Goal: Complete application form

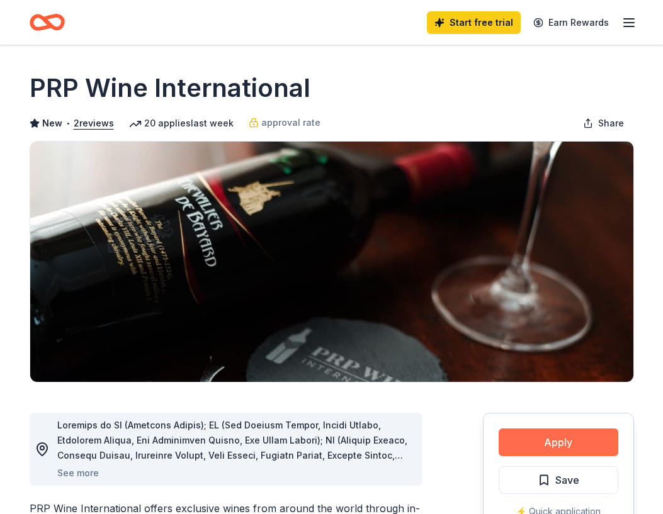
click at [548, 440] on button "Apply" at bounding box center [558, 442] width 120 height 28
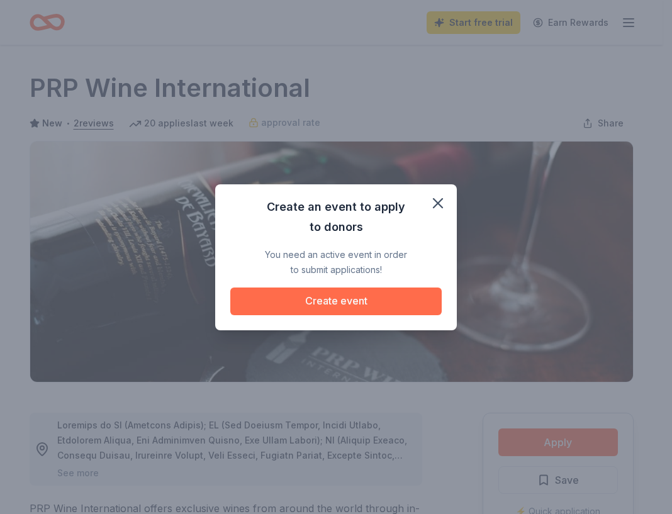
click at [374, 298] on button "Create event" at bounding box center [335, 302] width 211 height 28
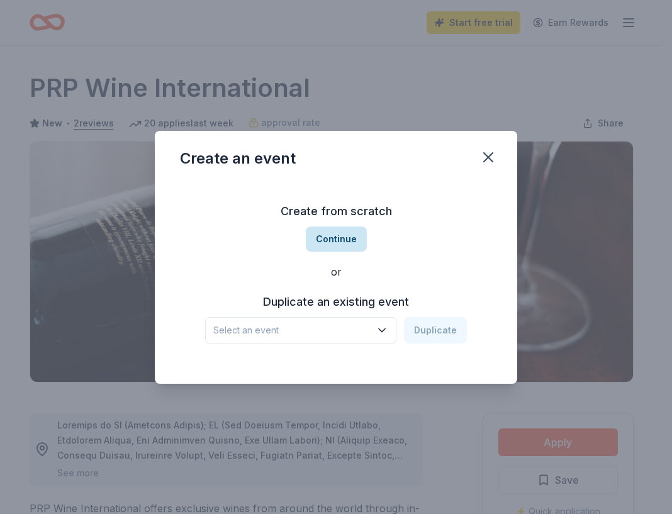
click at [335, 239] on button "Continue" at bounding box center [336, 239] width 61 height 25
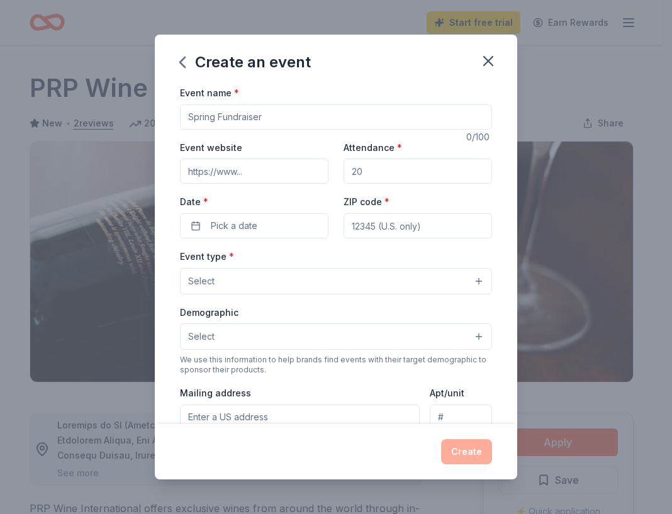
click at [278, 116] on input "Event name *" at bounding box center [336, 116] width 312 height 25
type input "Cocktails for a Cause-Arts Without Limits"
click at [367, 170] on input "Attendance *" at bounding box center [418, 171] width 148 height 25
type input "100"
click at [230, 222] on span "Pick a date" at bounding box center [234, 225] width 47 height 15
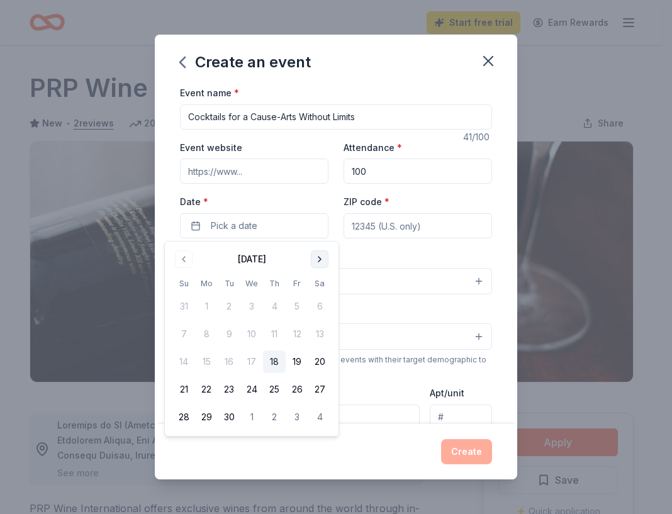
click at [320, 260] on button "Go to next month" at bounding box center [320, 259] width 18 height 18
click at [318, 362] on button "15" at bounding box center [319, 361] width 23 height 23
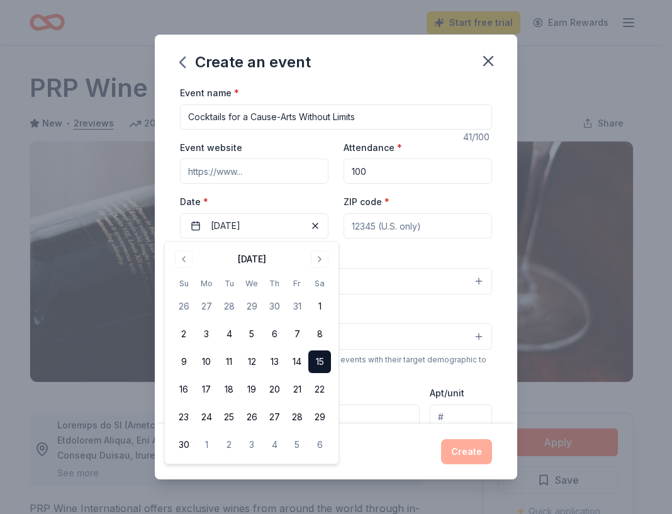
click at [369, 230] on input "ZIP code *" at bounding box center [418, 225] width 148 height 25
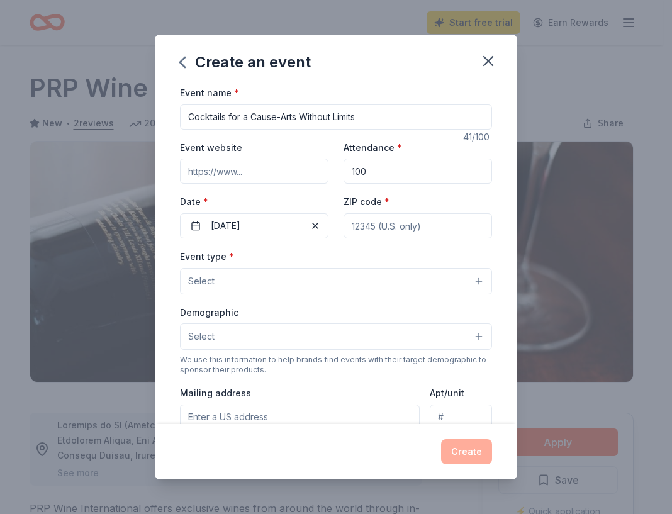
type input "33172"
type input "10200 NW 25th Street"
type input "Suite B-203"
click at [233, 281] on button "Select" at bounding box center [336, 281] width 312 height 26
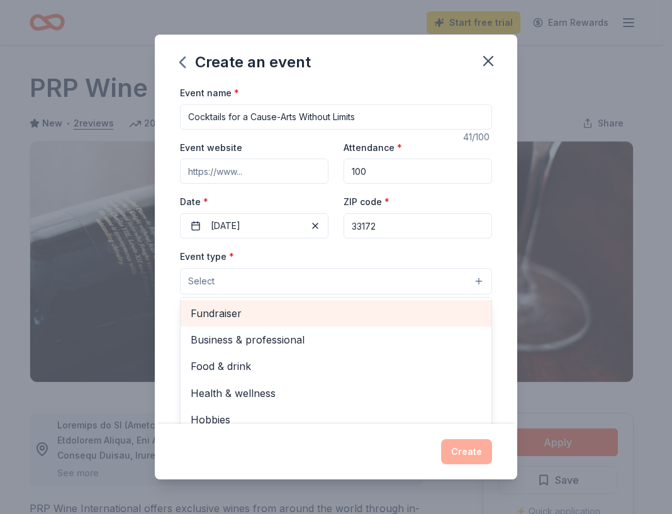
click at [238, 313] on span "Fundraiser" at bounding box center [336, 313] width 291 height 16
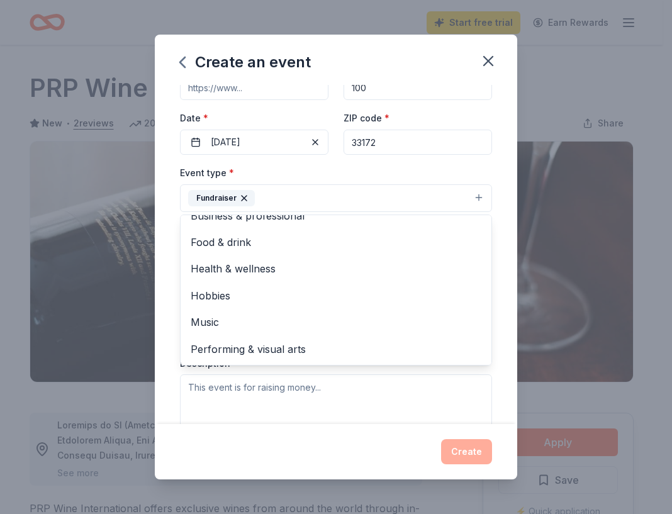
scroll to position [90, 0]
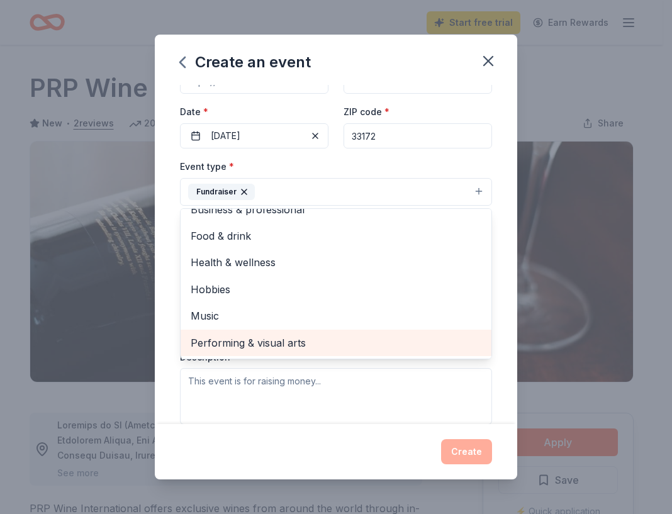
click at [246, 344] on span "Performing & visual arts" at bounding box center [336, 343] width 291 height 16
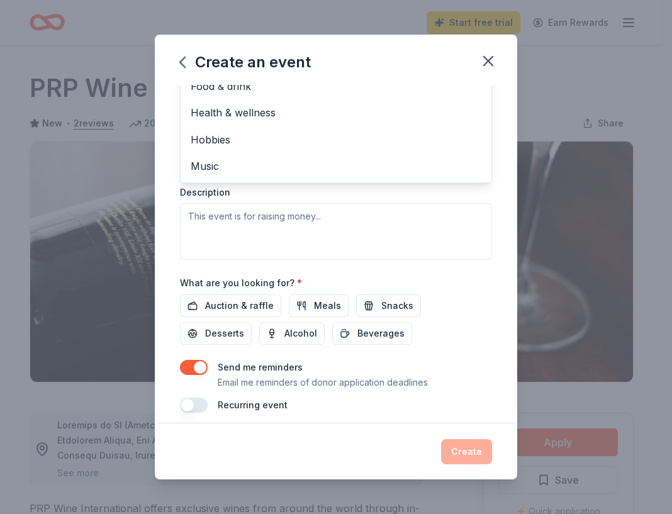
scroll to position [262, 0]
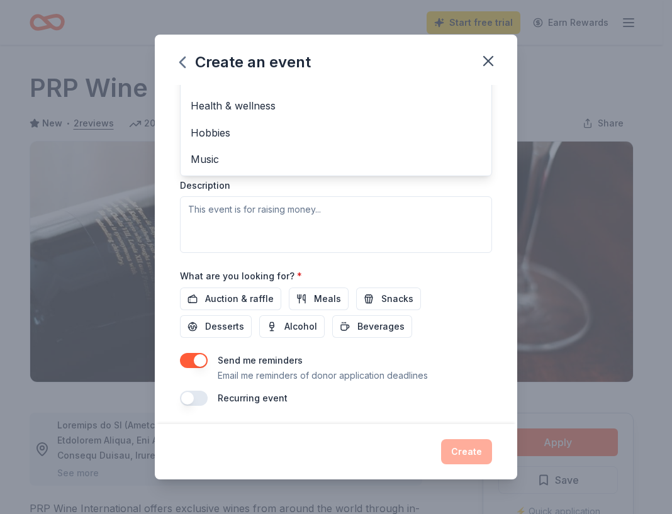
click at [198, 208] on div "Event type * Fundraiser Performing & visual arts Business & professional Food &…" at bounding box center [336, 120] width 312 height 266
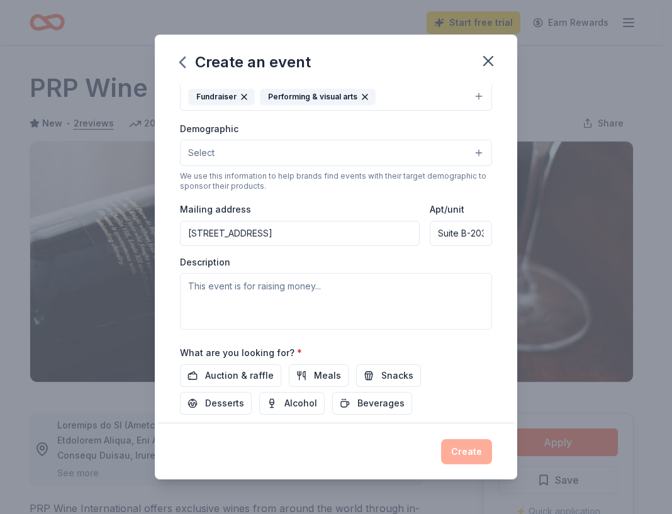
scroll to position [216, 0]
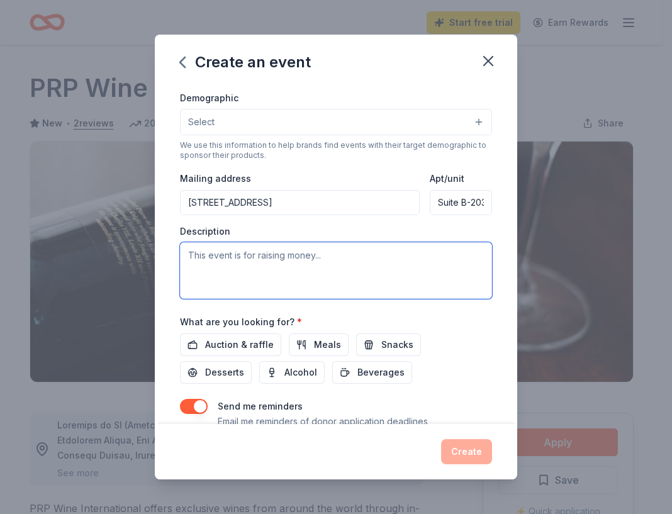
click at [214, 264] on textarea at bounding box center [336, 270] width 312 height 57
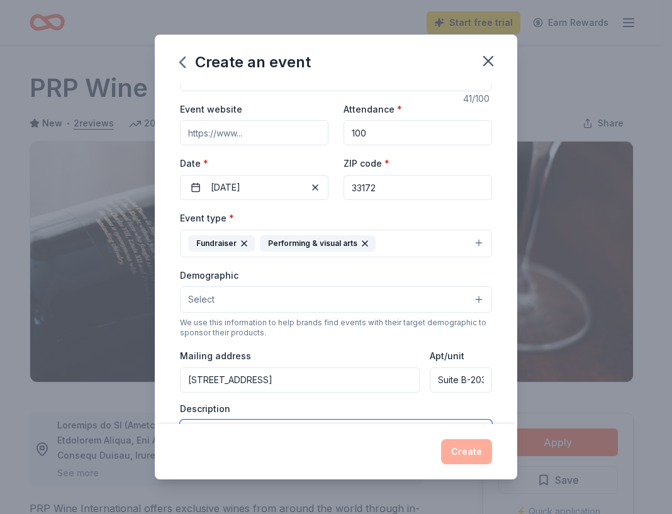
scroll to position [0, 0]
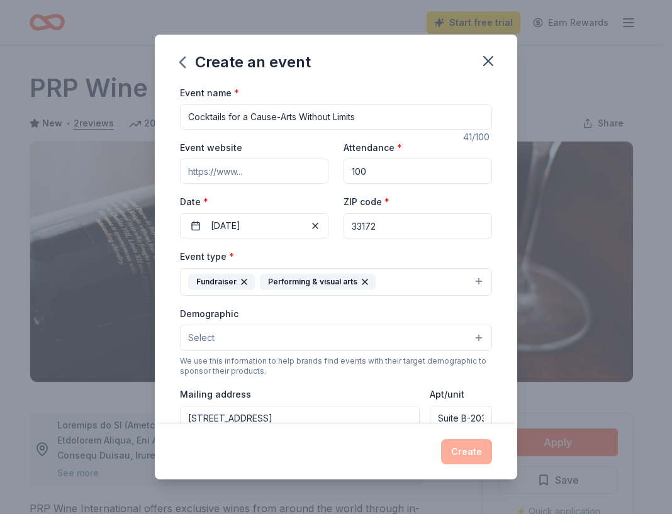
click at [337, 333] on button "Select" at bounding box center [336, 338] width 312 height 26
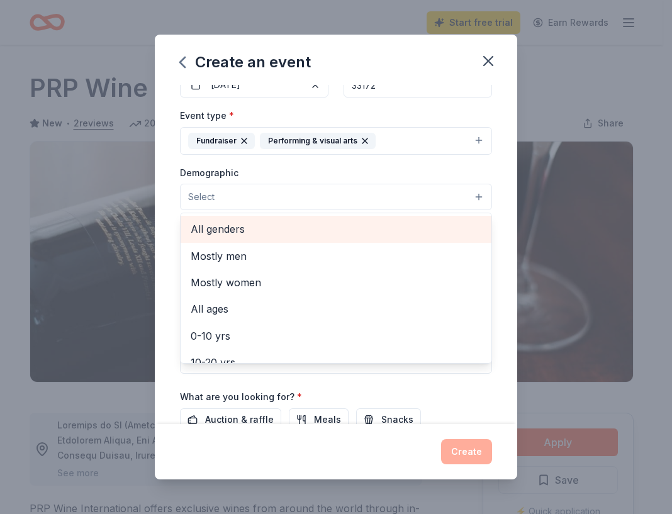
click at [238, 223] on span "All genders" at bounding box center [336, 229] width 291 height 16
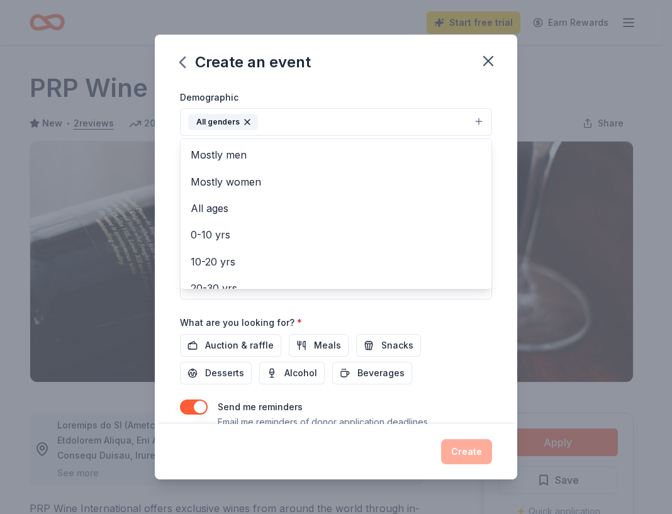
scroll to position [225, 0]
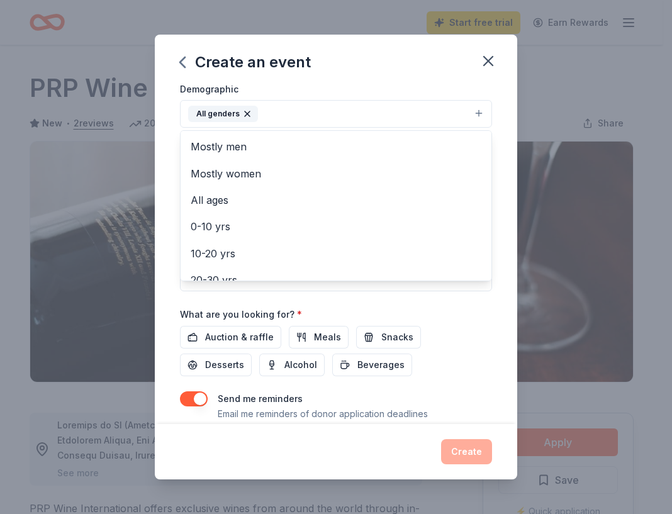
click at [454, 317] on div "Event name * Cocktails for a Cause-Arts Without Limits 41 /100 Event website At…" at bounding box center [336, 152] width 312 height 584
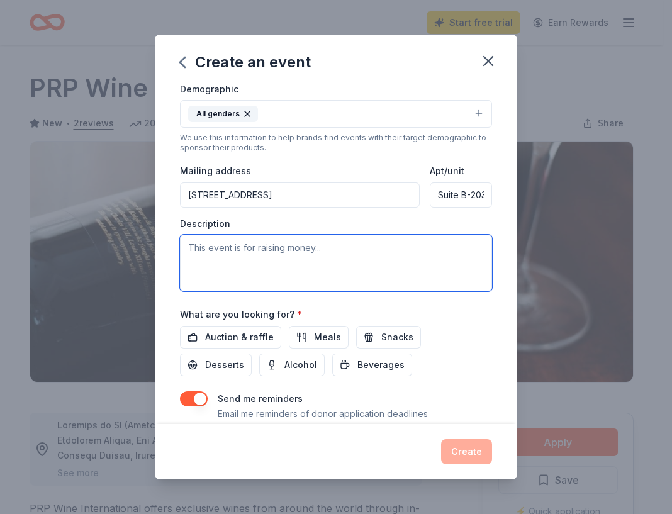
click at [220, 247] on textarea at bounding box center [336, 263] width 312 height 57
click at [444, 246] on textarea "This event is raising money for therapeutic arts programming for the special ne…" at bounding box center [336, 263] width 312 height 57
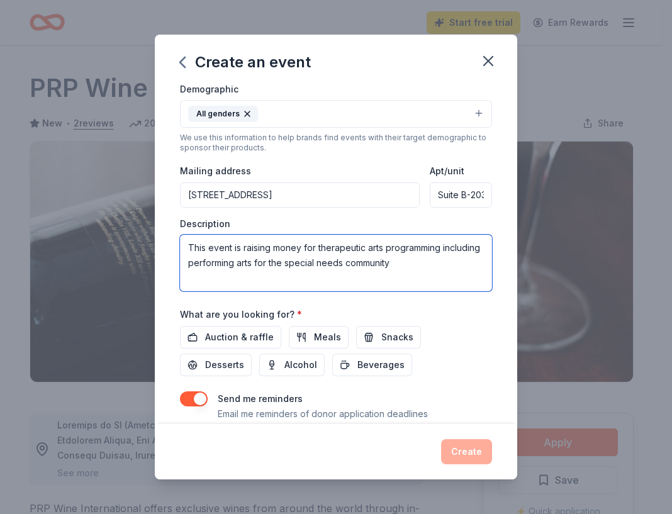
click at [444, 261] on textarea "This event is raising money for therapeutic arts programming including performi…" at bounding box center [336, 263] width 312 height 57
click at [442, 246] on textarea "This event is raising money for therapeutic arts programming including performi…" at bounding box center [336, 263] width 312 height 57
click at [316, 245] on textarea "This event is raising money for therapeutic arts programs including performing …" at bounding box center [336, 263] width 312 height 57
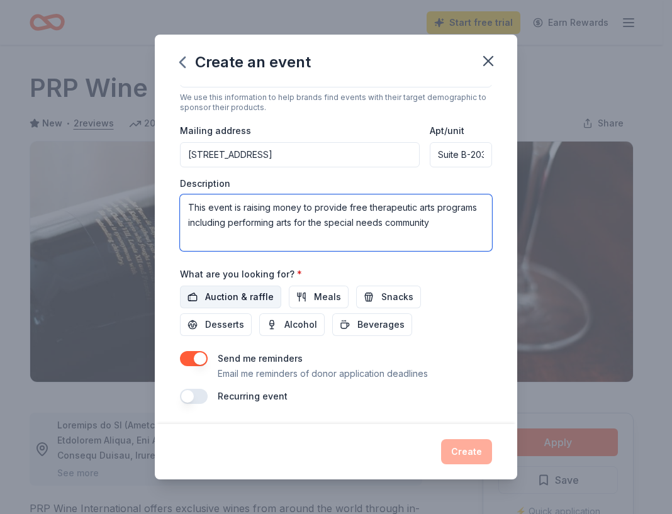
type textarea "This event is raising money to provide free therapeutic arts programs including…"
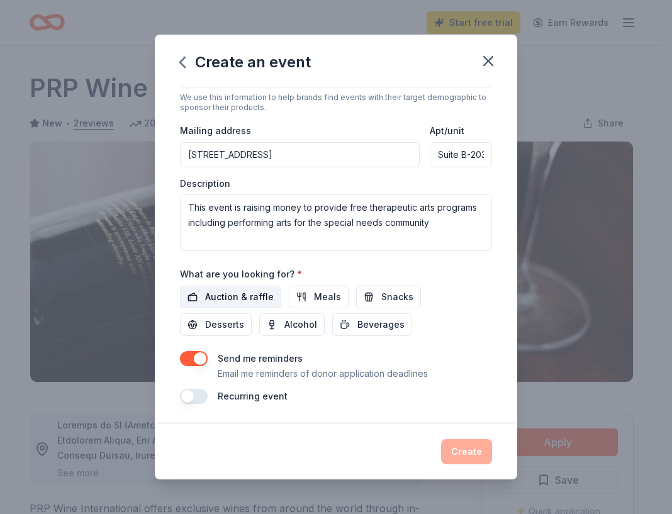
click at [225, 295] on span "Auction & raffle" at bounding box center [239, 296] width 69 height 15
click at [296, 322] on span "Alcohol" at bounding box center [300, 324] width 33 height 15
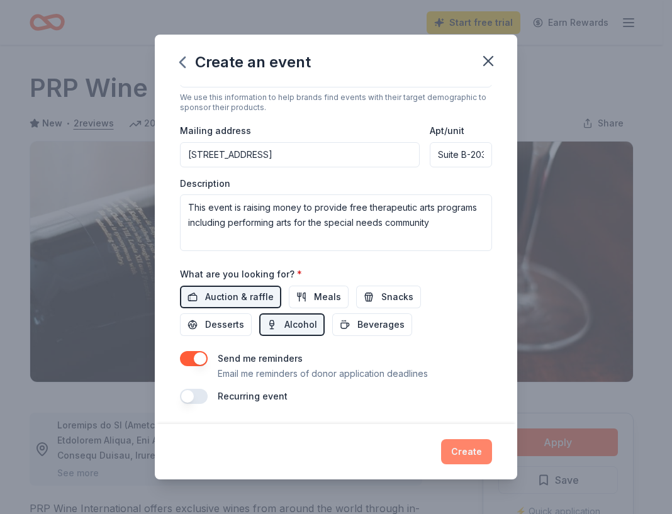
click at [463, 449] on button "Create" at bounding box center [466, 451] width 51 height 25
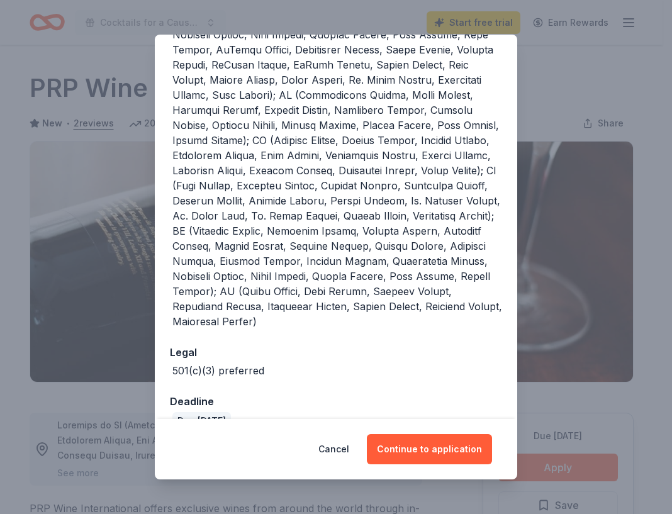
scroll to position [355, 0]
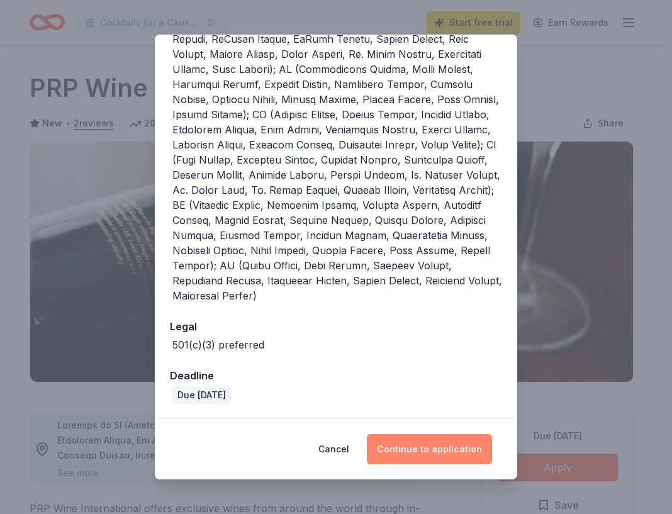
click at [444, 447] on button "Continue to application" at bounding box center [429, 449] width 125 height 30
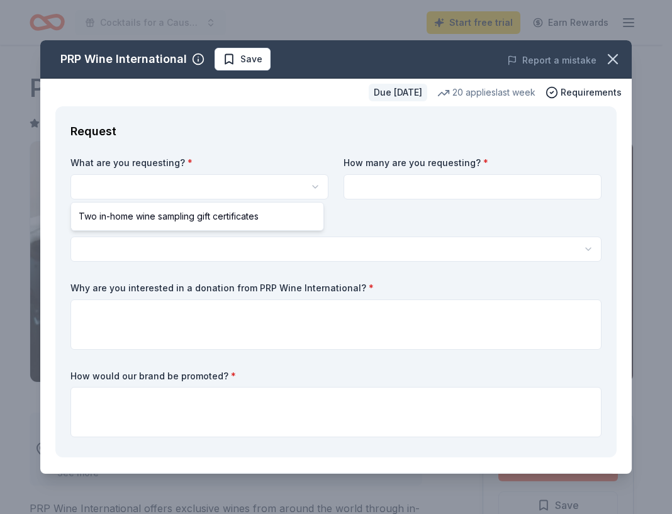
click at [202, 187] on html "Cocktails for a Cause-Arts Without Limits Start free trial Earn Rewards Due in …" at bounding box center [336, 257] width 672 height 514
select select "Two in-home wine sampling gift certificates"
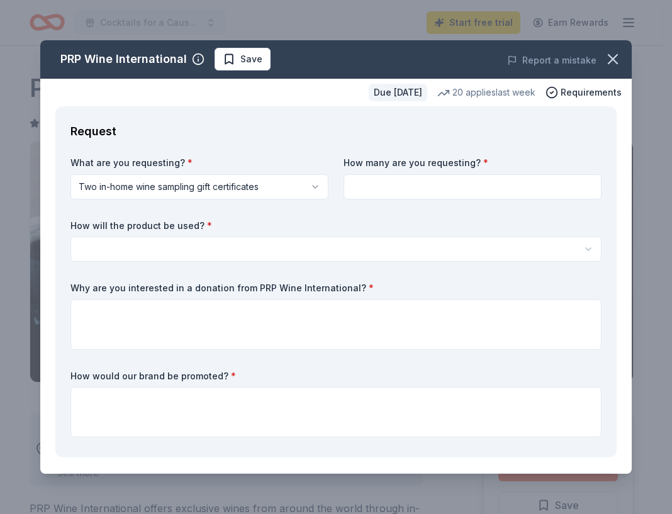
click at [405, 179] on input at bounding box center [473, 186] width 258 height 25
click at [170, 242] on html "Cocktails for a Cause-Arts Without Limits Start free trial Earn Rewards Due in …" at bounding box center [336, 257] width 672 height 514
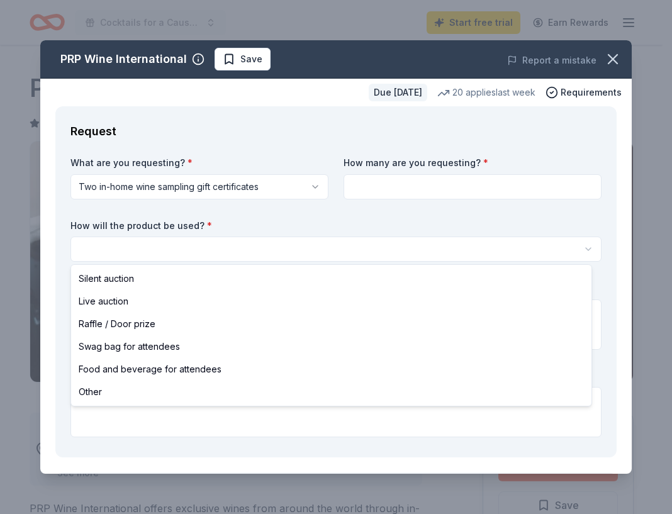
select select "raffleDoorPrize"
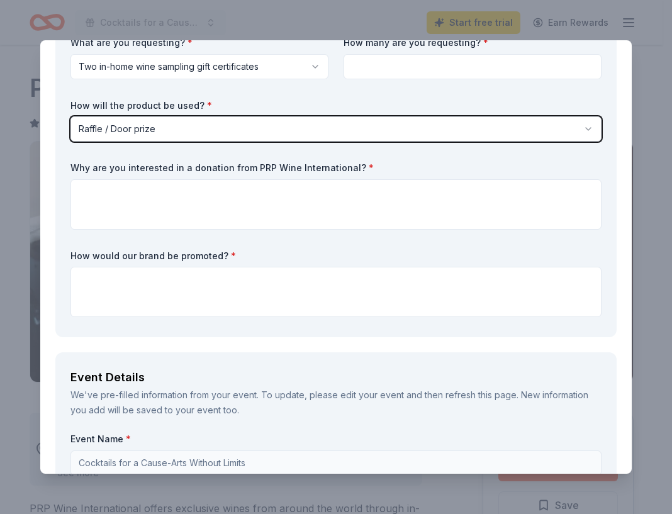
scroll to position [126, 0]
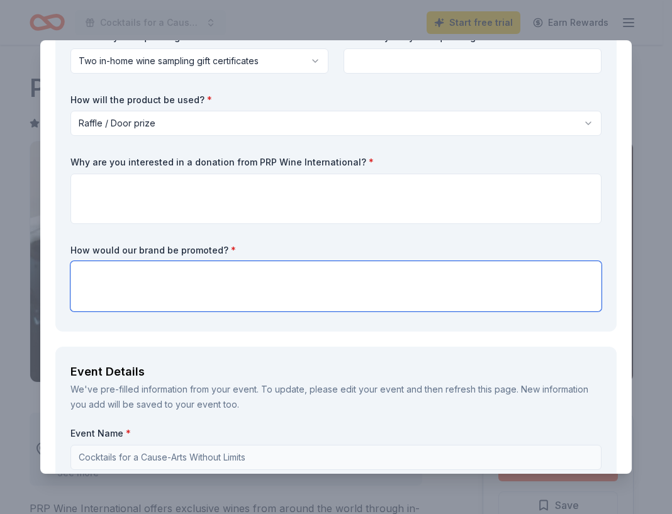
click at [154, 276] on textarea at bounding box center [335, 286] width 531 height 50
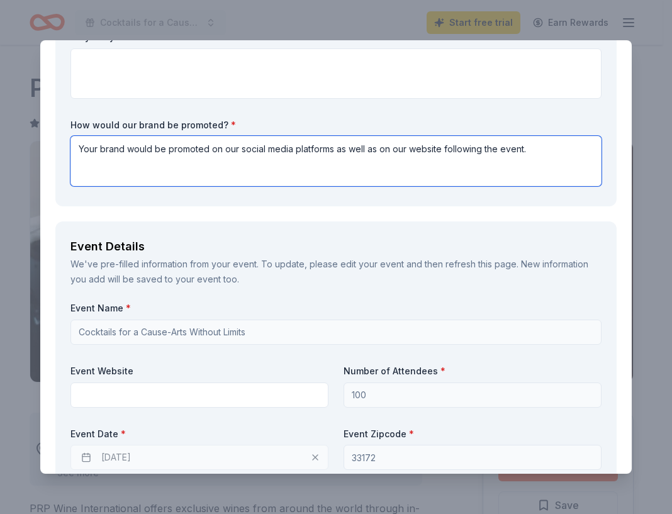
scroll to position [252, 0]
type textarea "Your brand would be promoted on our social media platforms as well as on our we…"
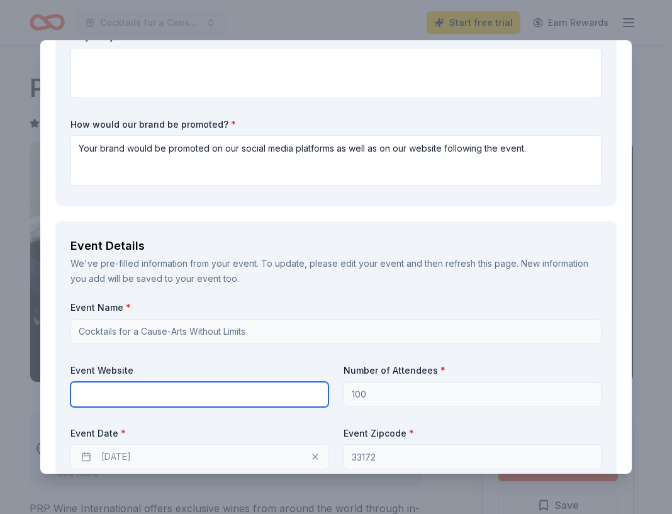
click at [218, 393] on input "text" at bounding box center [199, 394] width 258 height 25
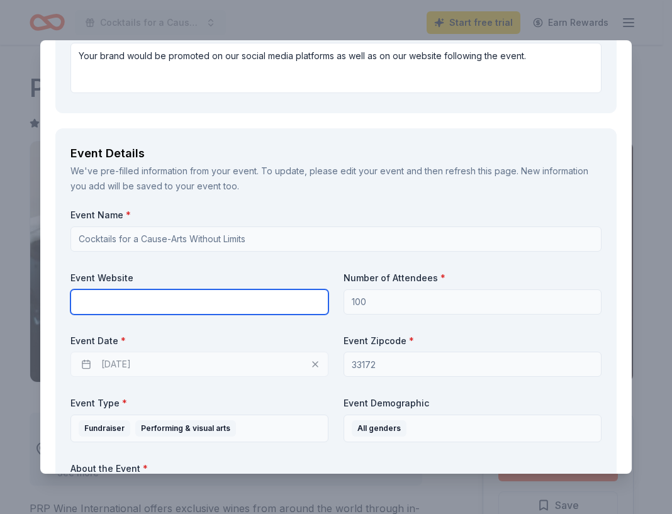
scroll to position [378, 0]
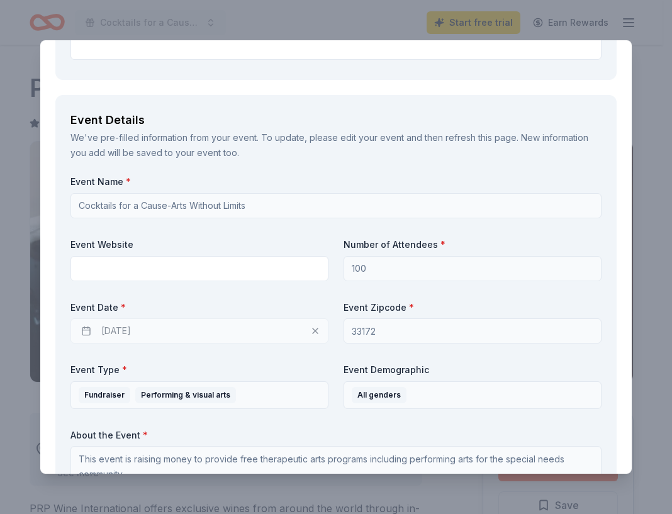
click at [196, 332] on div "[DATE]" at bounding box center [199, 330] width 258 height 25
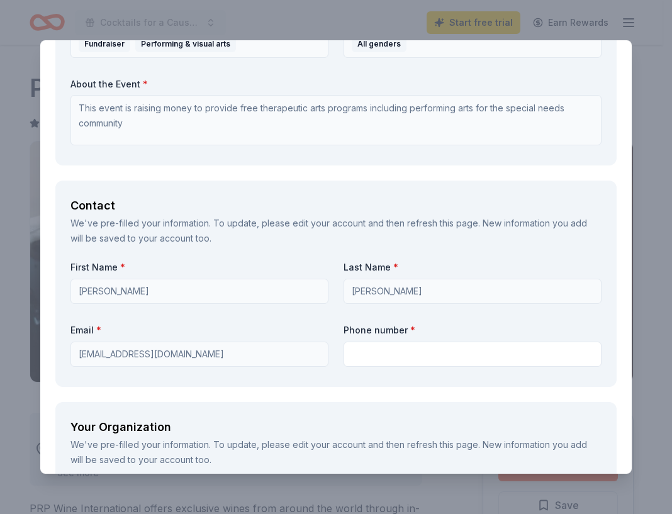
scroll to position [755, 0]
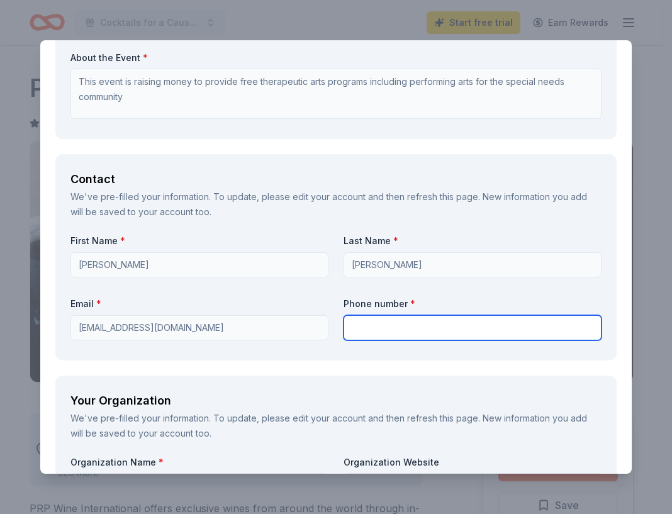
click at [374, 328] on input "text" at bounding box center [473, 327] width 258 height 25
type input "3053301546"
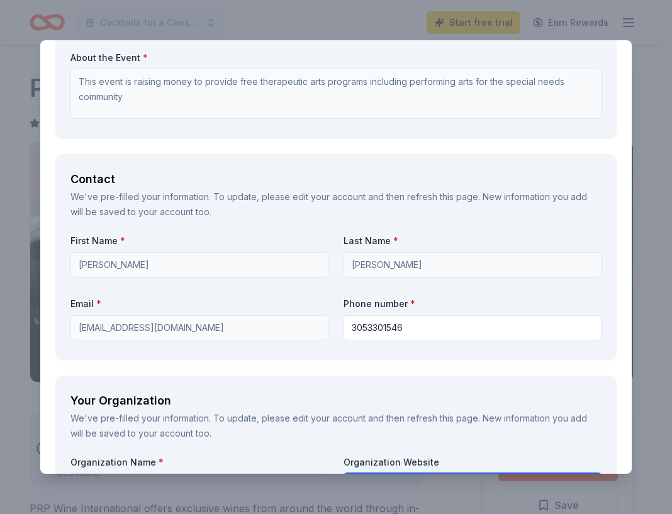
type input "Art Foundation for People with Disabilities"
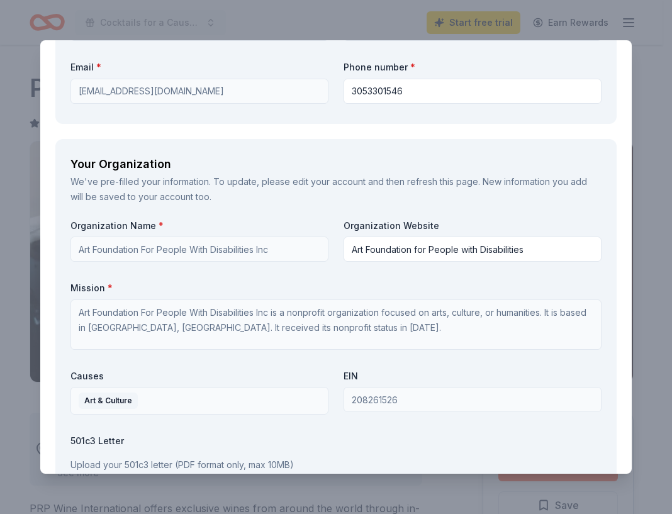
scroll to position [982, 0]
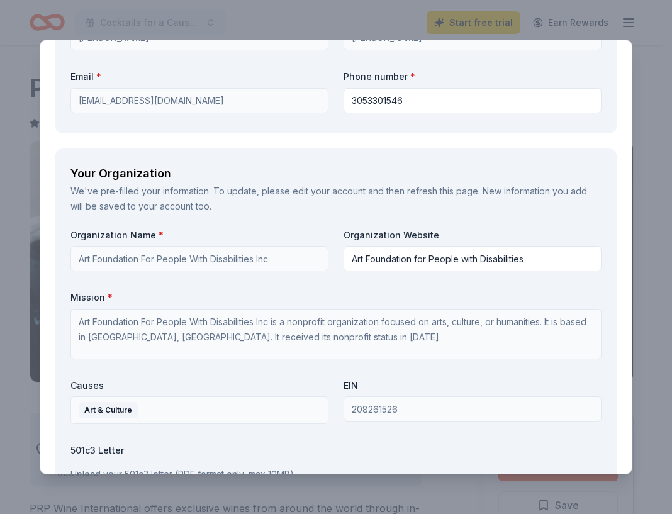
click at [476, 289] on div "Organization Name * Art Foundation For People With Disabilities Inc Organizatio…" at bounding box center [335, 375] width 531 height 293
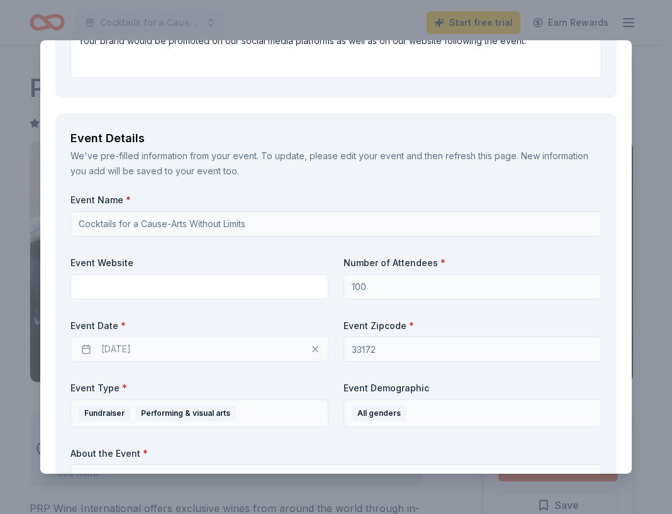
scroll to position [353, 0]
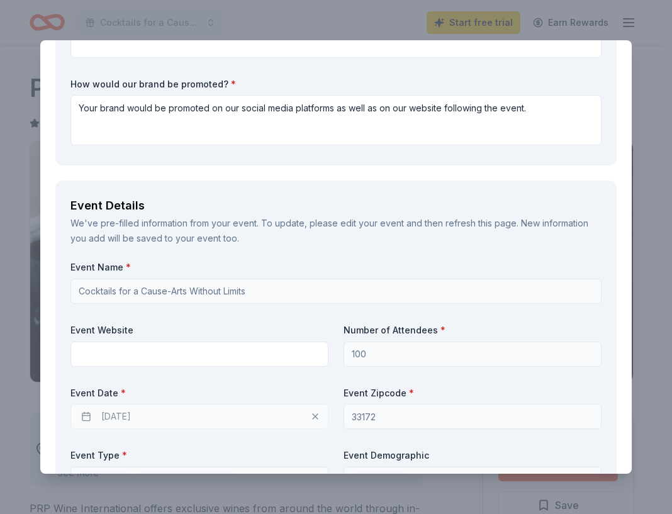
click at [179, 293] on div "Event Name * Cocktails for a Cause-Arts Without Limits Event Website Number of …" at bounding box center [335, 424] width 531 height 326
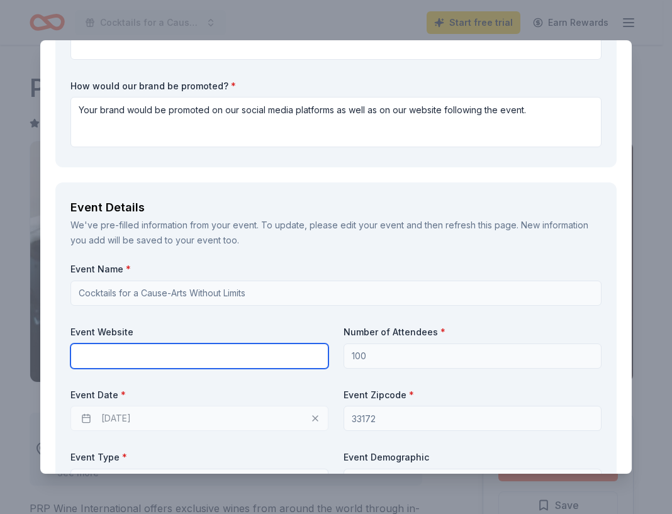
click at [183, 352] on input "text" at bounding box center [199, 356] width 258 height 25
drag, startPoint x: 103, startPoint y: 358, endPoint x: 64, endPoint y: 355, distance: 39.1
click at [64, 355] on div "Event Details We've pre-filled information from your event. To update, please e…" at bounding box center [335, 393] width 561 height 422
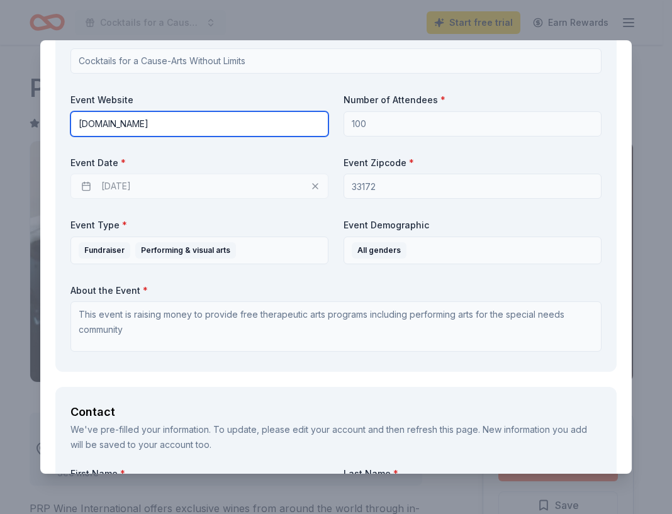
scroll to position [542, 0]
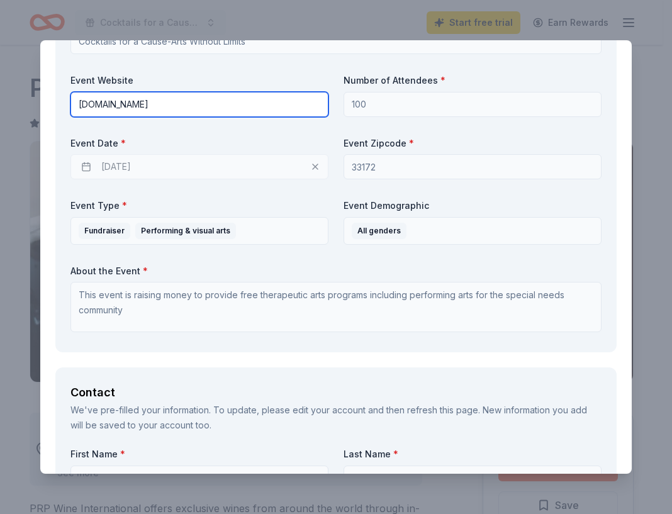
type input "artfoundation-x-pwd.com"
drag, startPoint x: 200, startPoint y: 99, endPoint x: 20, endPoint y: 101, distance: 180.0
click at [20, 101] on div "PRP Wine International Save Report a mistake Due in 51 days 20 applies last wee…" at bounding box center [336, 257] width 672 height 514
paste input "[URL][DOMAIN_NAME]"
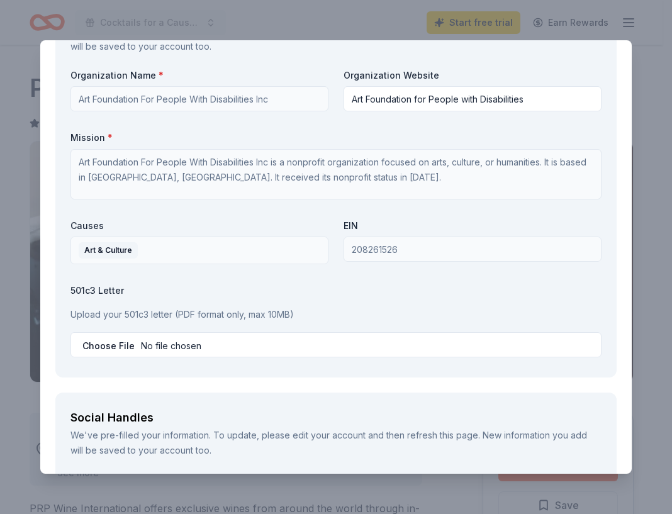
scroll to position [1234, 0]
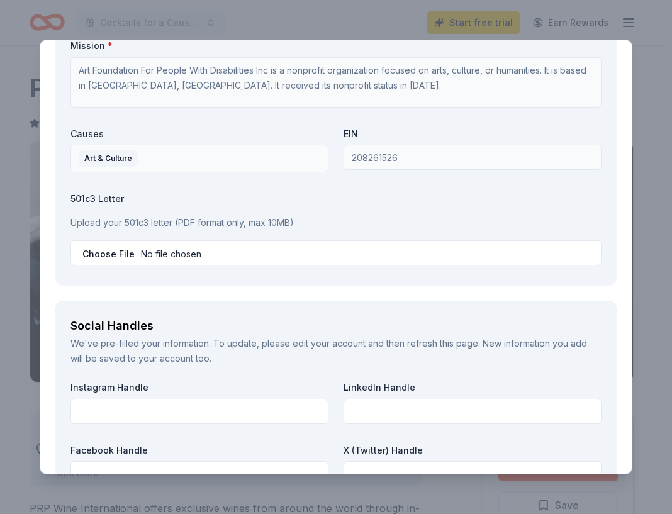
type input "[URL][DOMAIN_NAME]"
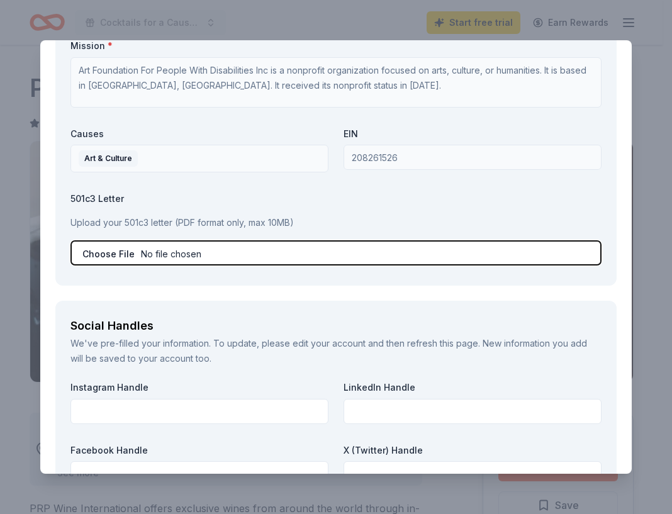
click at [240, 255] on input "file" at bounding box center [335, 252] width 531 height 25
click at [203, 253] on input "file" at bounding box center [335, 252] width 531 height 25
type input "C:\fakepath\Tax Exempt Affirmation LTR.pdf"
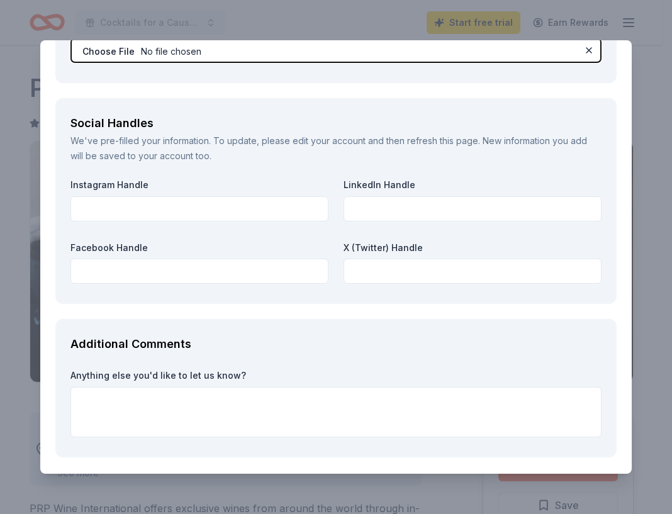
scroll to position [1360, 0]
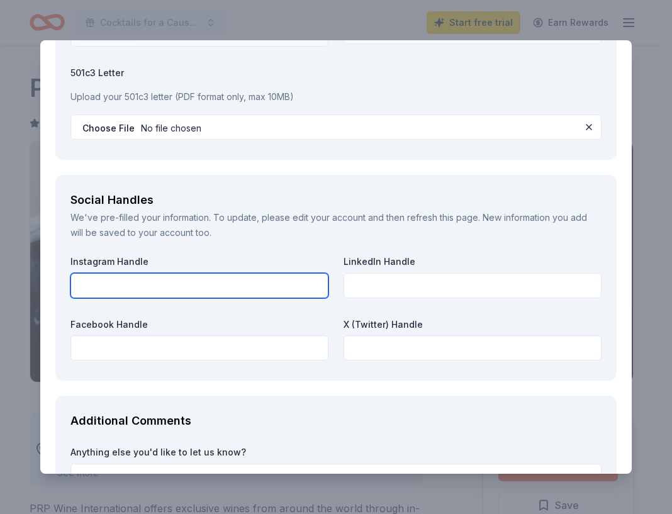
click at [207, 277] on input "text" at bounding box center [199, 285] width 258 height 25
type input "artfoundationpwd"
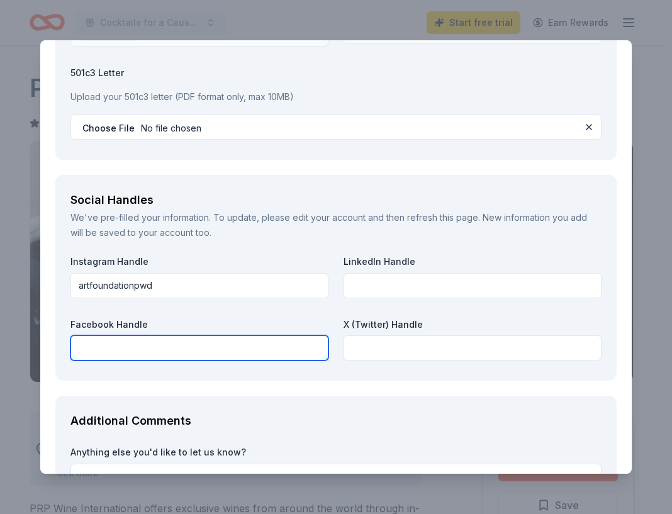
click at [186, 346] on input "text" at bounding box center [199, 347] width 258 height 25
paste input "https://www.facebook.com/profile.php?id=61552709785183"
type input "3"
paste input "[DOMAIN_NAME][URL]"
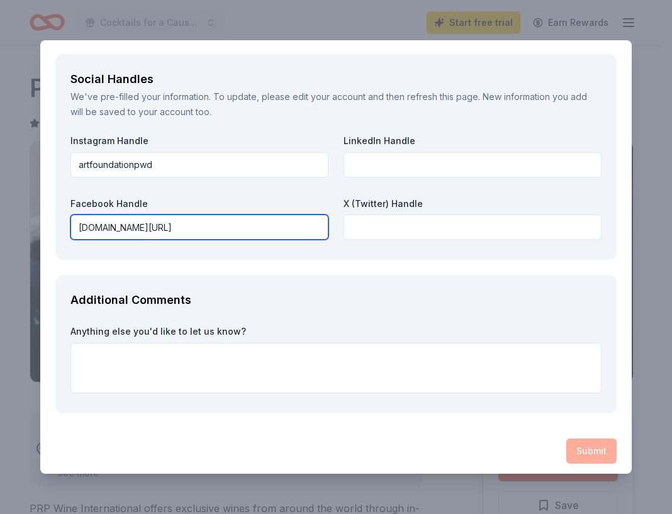
scroll to position [1486, 0]
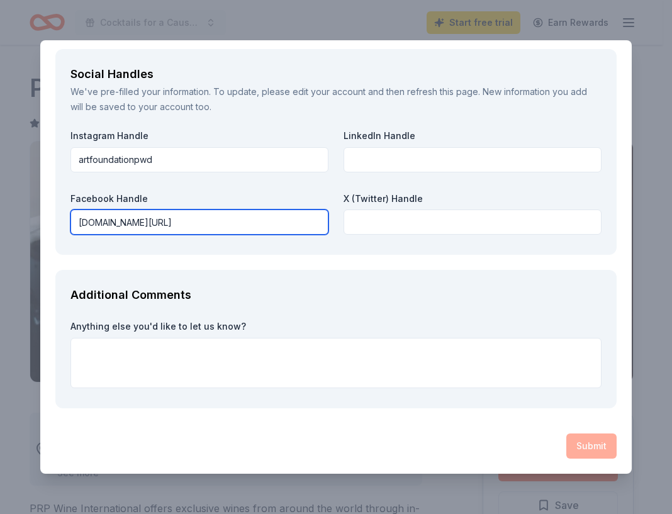
type input "[DOMAIN_NAME][URL]"
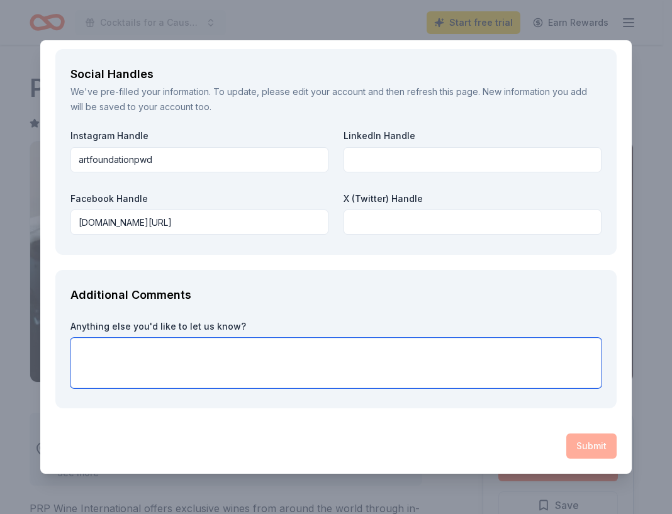
click at [400, 356] on textarea at bounding box center [335, 363] width 531 height 50
paste textarea "What sets us apart is our commitment to true inclusion by offering art, theater…"
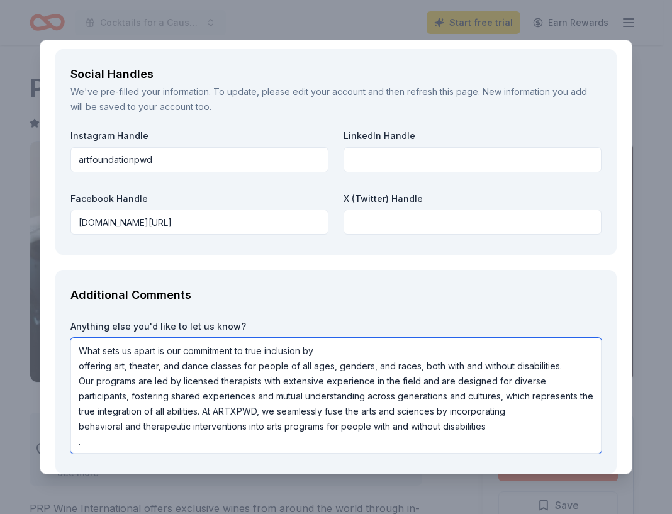
click at [320, 351] on textarea "What sets us apart is our commitment to true inclusion by offering art, theater…" at bounding box center [335, 396] width 531 height 116
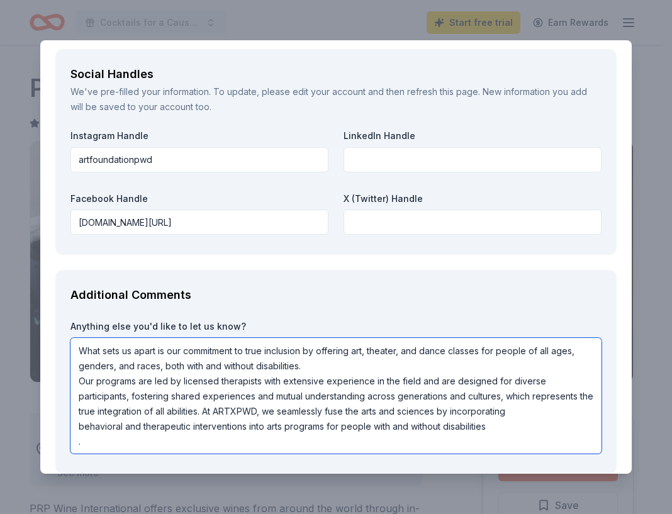
click at [80, 443] on textarea "What sets us apart is our commitment to true inclusion by offering art, theater…" at bounding box center [335, 396] width 531 height 116
click at [182, 379] on textarea "What sets us apart is our commitment to true inclusion by offering art, theater…" at bounding box center [335, 396] width 531 height 116
click at [227, 379] on textarea "What sets us apart is our commitment to true inclusion by offering art, theater…" at bounding box center [335, 396] width 531 height 116
click at [488, 426] on textarea "What sets us apart is our commitment to true inclusion by offering art, theater…" at bounding box center [335, 396] width 531 height 116
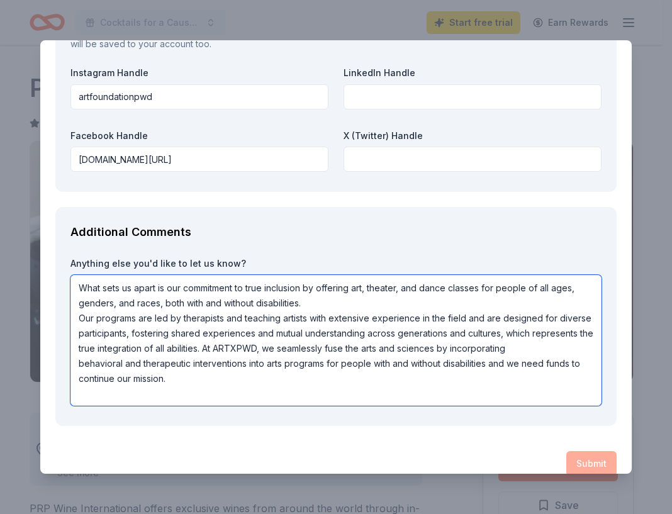
scroll to position [1, 0]
type textarea "What sets us apart is our commitment to true inclusion by offering art, theater…"
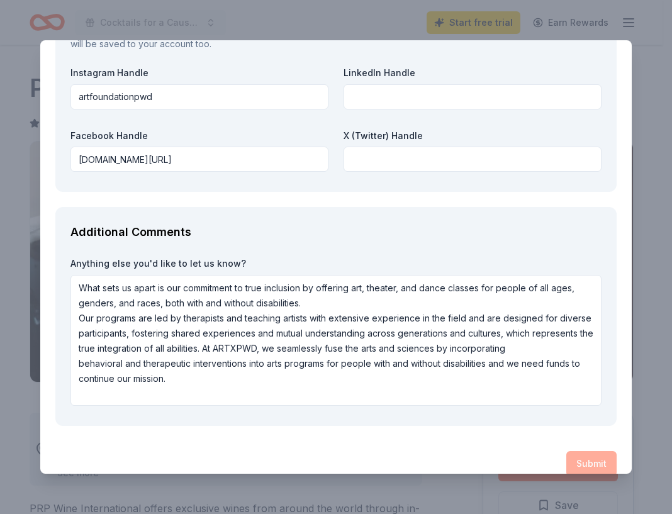
click at [579, 461] on div "Submit" at bounding box center [335, 463] width 561 height 25
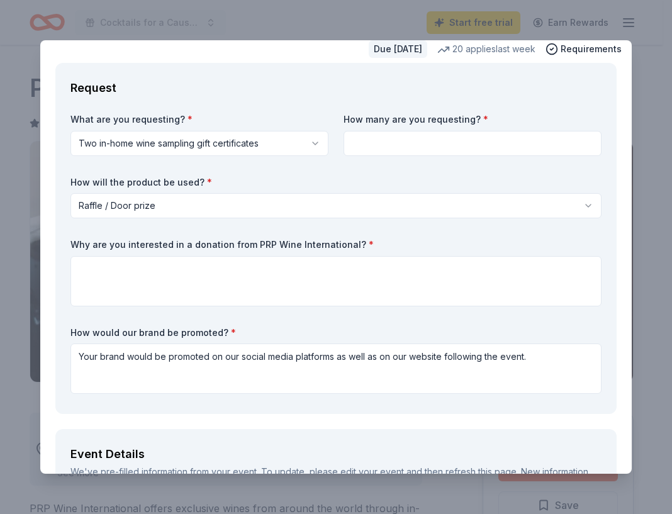
scroll to position [38, 0]
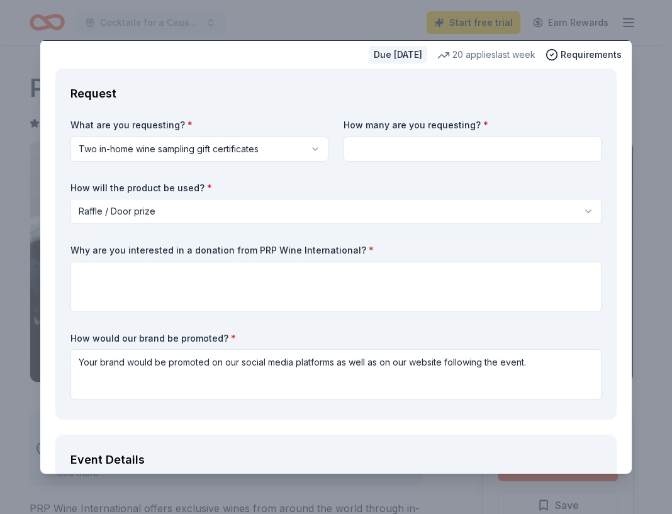
click at [510, 147] on input at bounding box center [473, 149] width 258 height 25
type input "4"
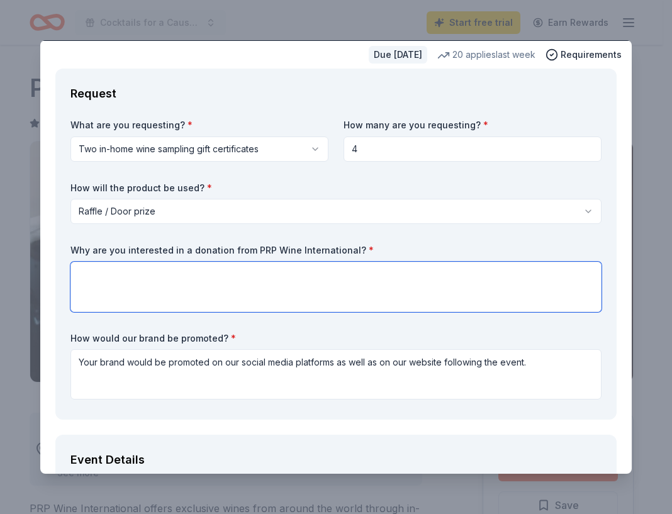
click at [177, 276] on textarea at bounding box center [335, 287] width 531 height 50
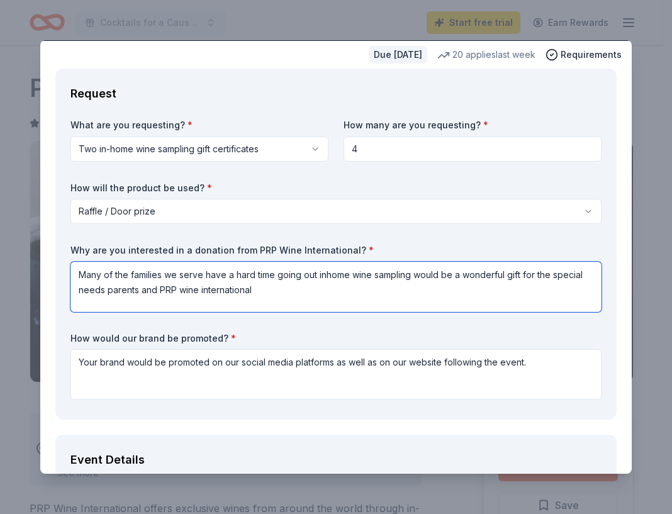
click at [206, 276] on textarea "Many of the families we serve have a hard time going out inhome wine sampling w…" at bounding box center [335, 287] width 531 height 50
click at [79, 277] on textarea "Many of the families we serve would love an inhome wine sampling would be a won…" at bounding box center [335, 287] width 531 height 50
click at [79, 289] on textarea "We love the idea of a wine sampling expereince brought to home... especially fo…" at bounding box center [335, 287] width 531 height 50
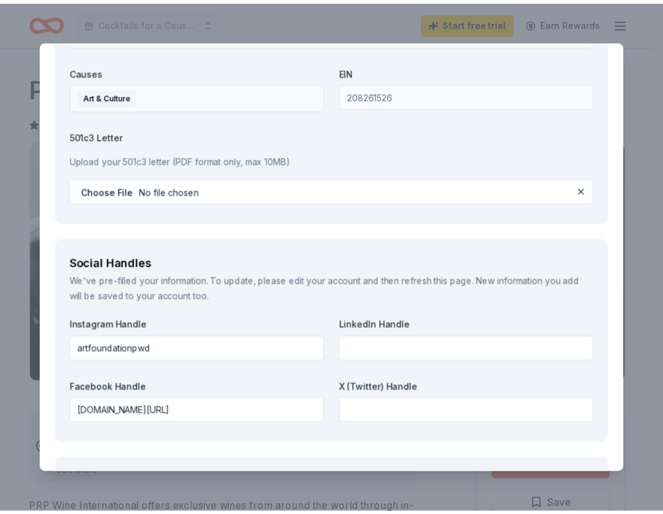
scroll to position [1566, 0]
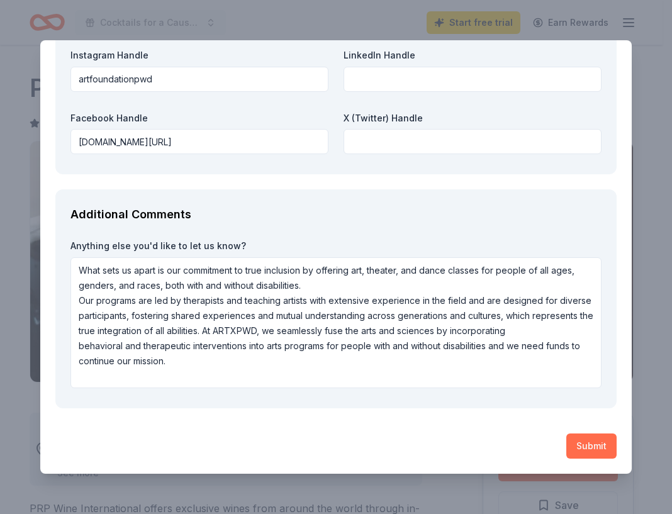
type textarea "We love the idea of a wine sampling expereince brought to home... especially fo…"
click at [586, 444] on button "Submit" at bounding box center [591, 446] width 50 height 25
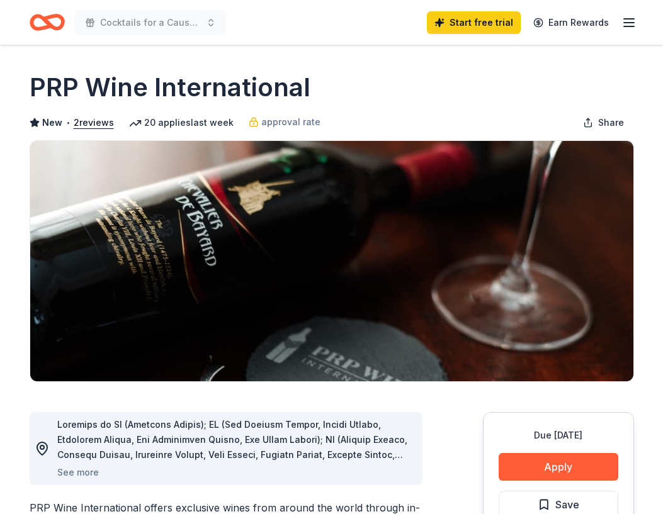
scroll to position [0, 0]
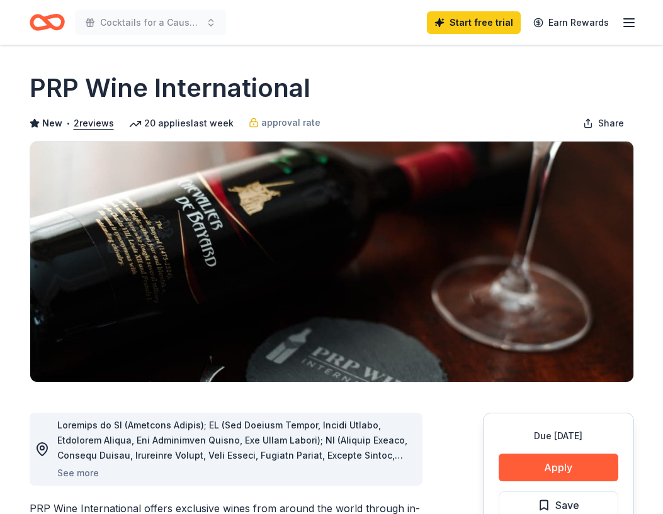
scroll to position [126, 0]
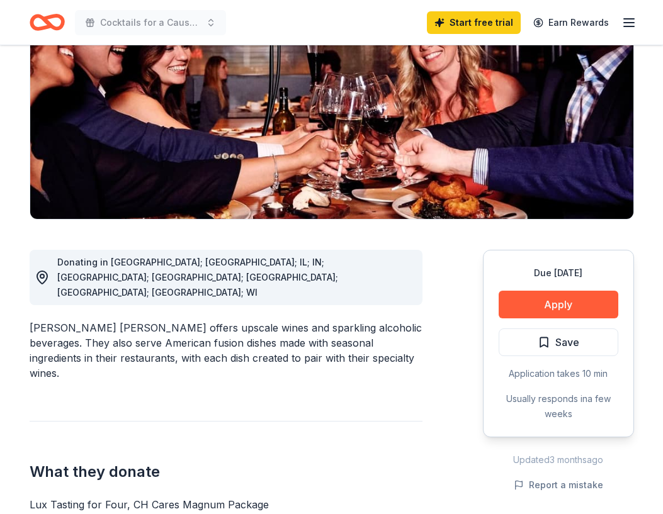
scroll to position [252, 0]
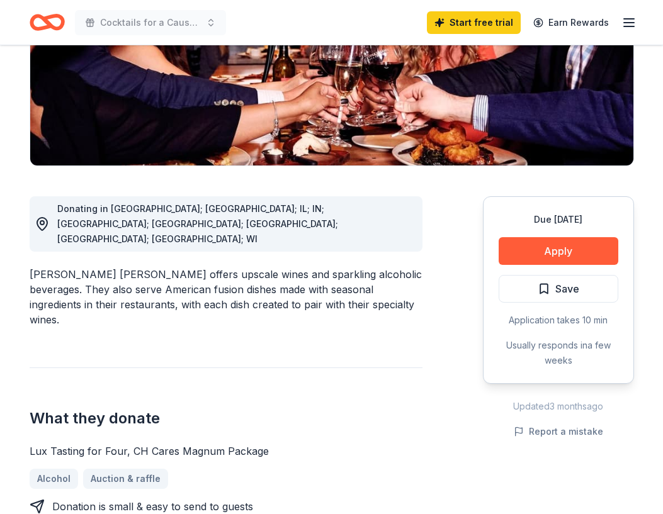
click at [220, 444] on div "Lux Tasting for Four, CH Cares Magnum Package" at bounding box center [226, 451] width 393 height 15
click at [59, 469] on link "Alcohol" at bounding box center [59, 479] width 59 height 20
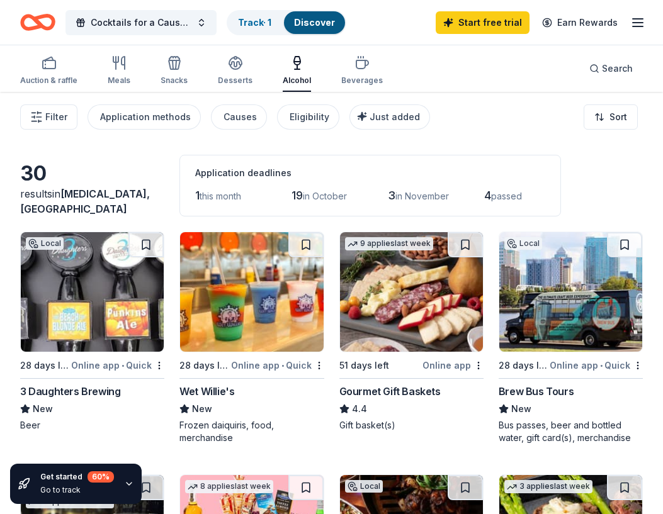
click at [401, 289] on img at bounding box center [411, 292] width 143 height 120
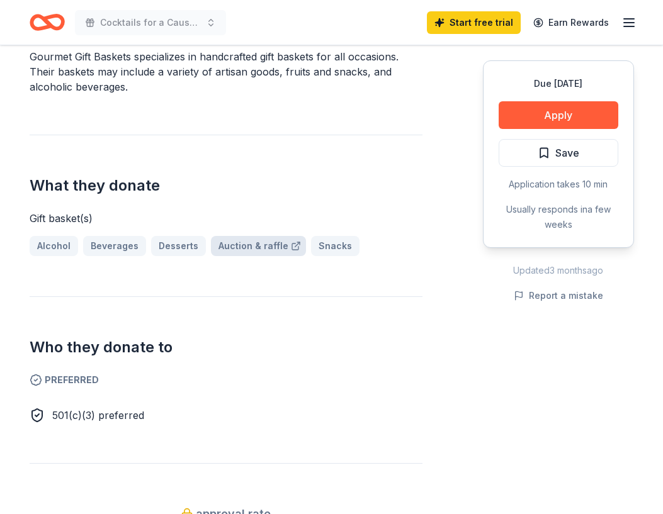
scroll to position [378, 0]
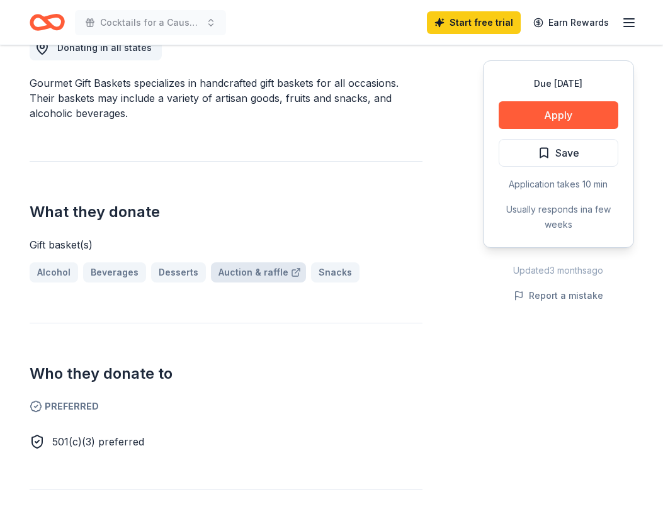
click at [250, 269] on link "Auction & raffle" at bounding box center [258, 272] width 95 height 20
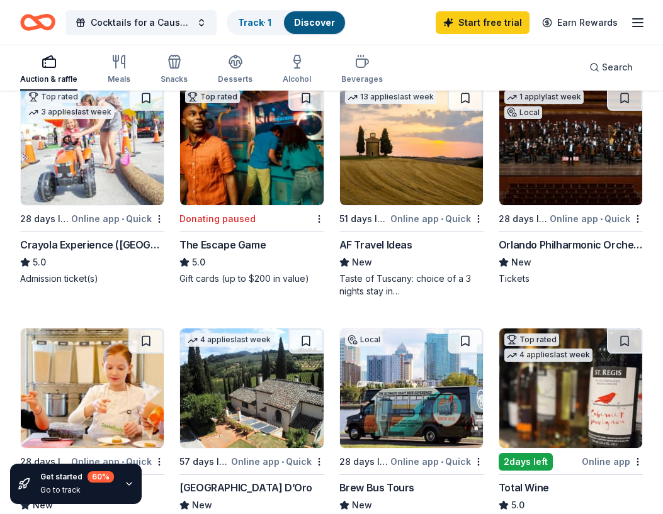
scroll to position [944, 0]
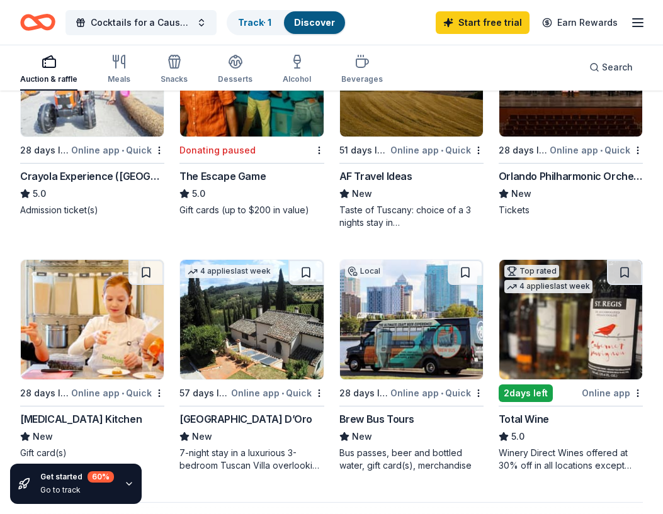
click at [259, 316] on img at bounding box center [251, 320] width 143 height 120
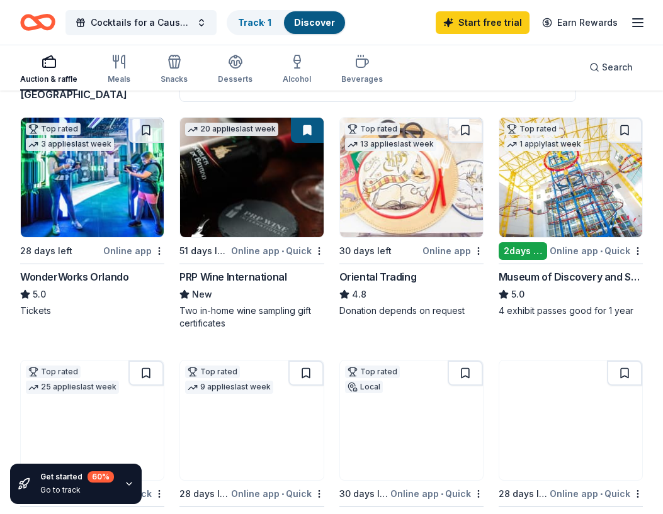
scroll to position [63, 0]
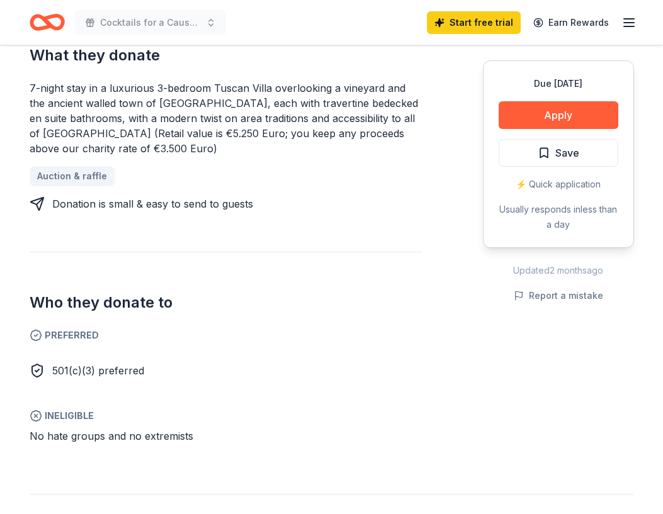
scroll to position [315, 0]
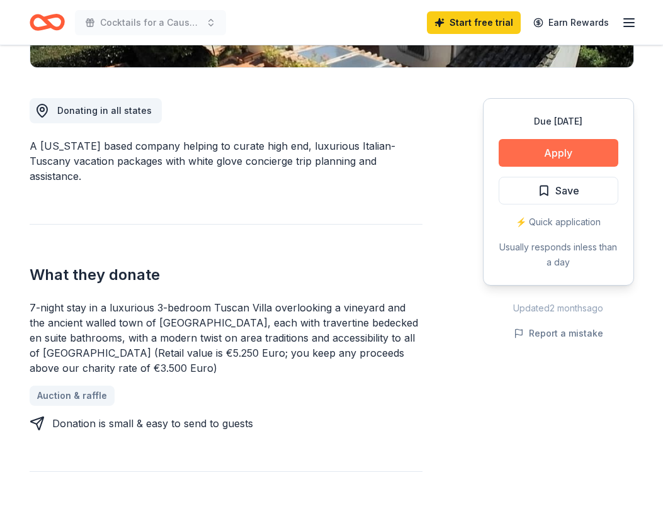
click at [527, 160] on button "Apply" at bounding box center [558, 153] width 120 height 28
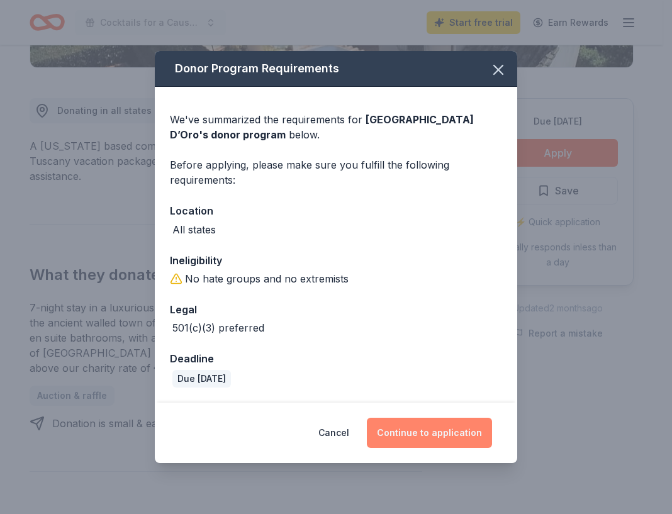
click at [417, 426] on button "Continue to application" at bounding box center [429, 433] width 125 height 30
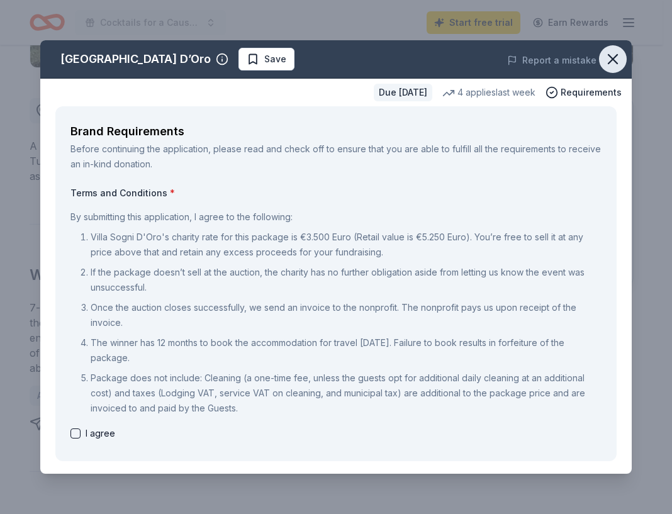
click at [608, 55] on icon "button" at bounding box center [612, 59] width 9 height 9
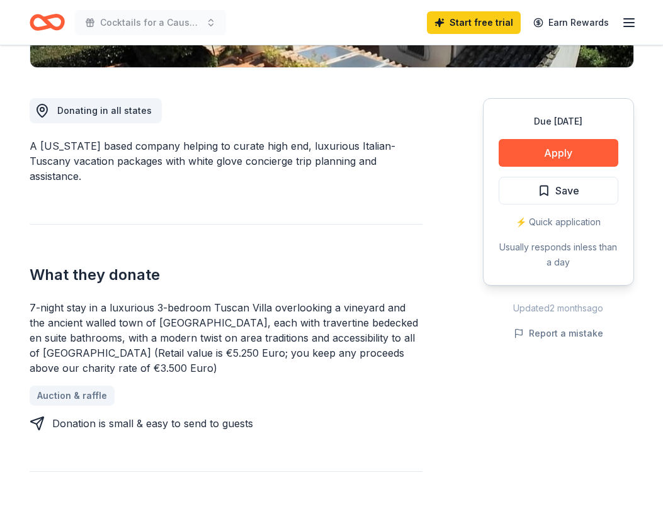
scroll to position [0, 0]
